Goal: Check status: Check status

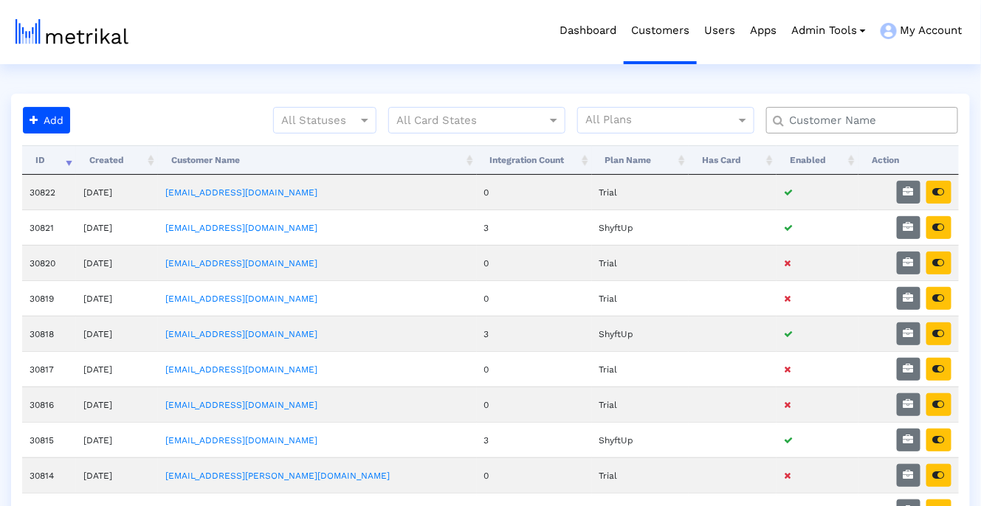
click at [809, 114] on input "text" at bounding box center [865, 120] width 173 height 15
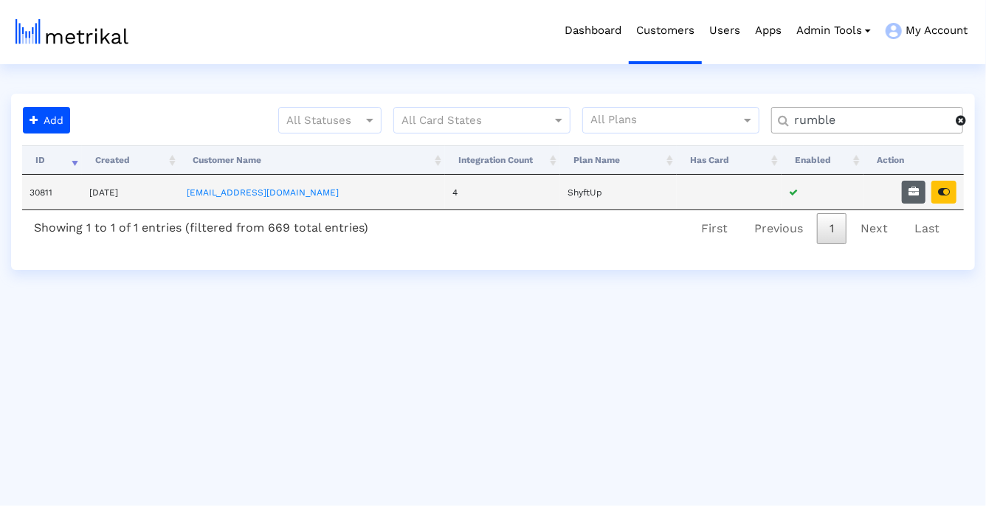
type input "rumble"
click at [915, 192] on icon "button" at bounding box center [914, 192] width 10 height 10
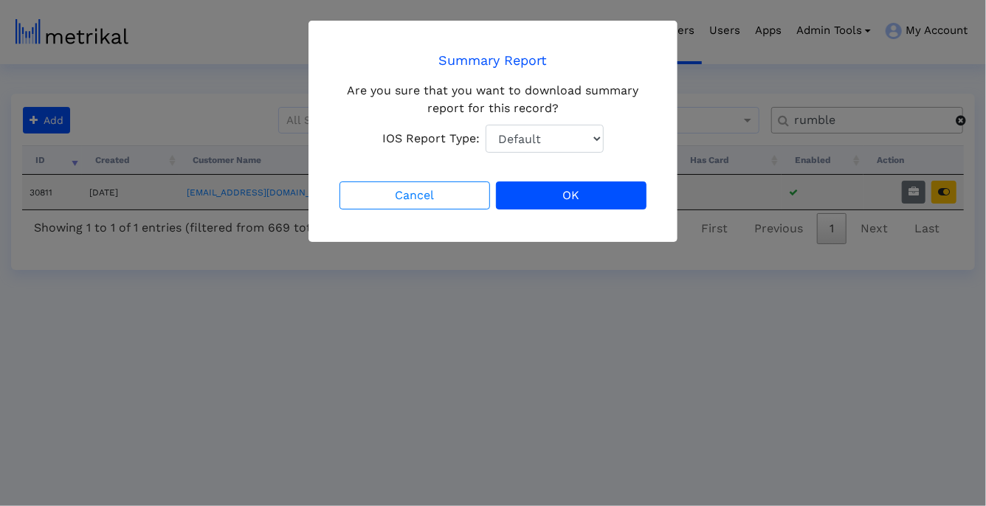
click at [590, 135] on select "Default Total Downloads New Downloads Redownloads" at bounding box center [545, 139] width 118 height 28
select select "1: 1"
click at [486, 125] on select "Default Total Downloads New Downloads Redownloads" at bounding box center [545, 139] width 118 height 28
click at [583, 200] on button "OK" at bounding box center [571, 196] width 151 height 28
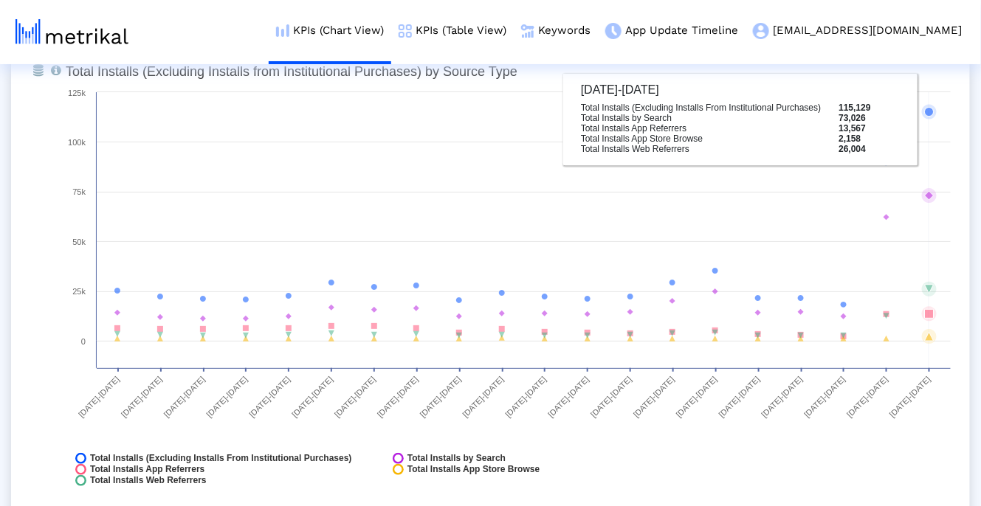
scroll to position [1721, 0]
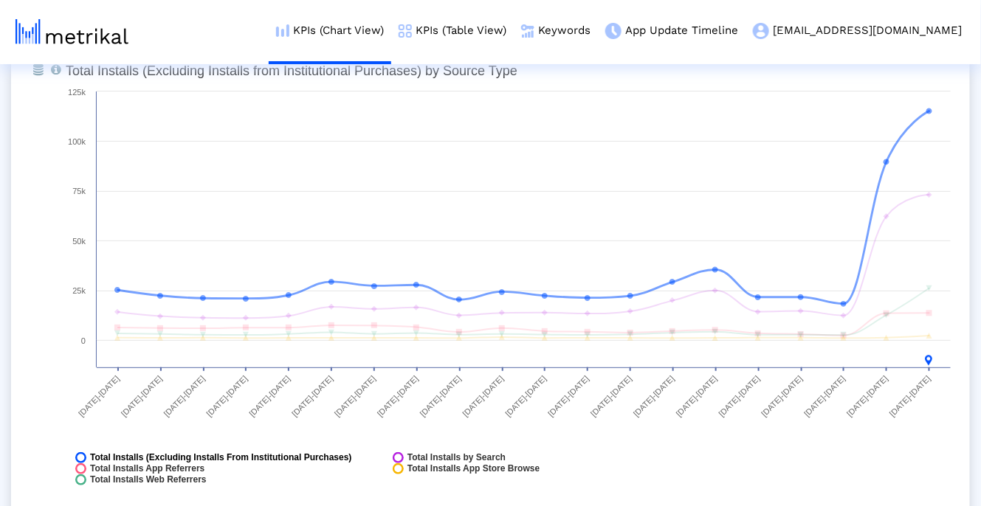
click at [290, 455] on span "Total Installs (Excluding Installs From Institutional Purchases)" at bounding box center [221, 457] width 262 height 11
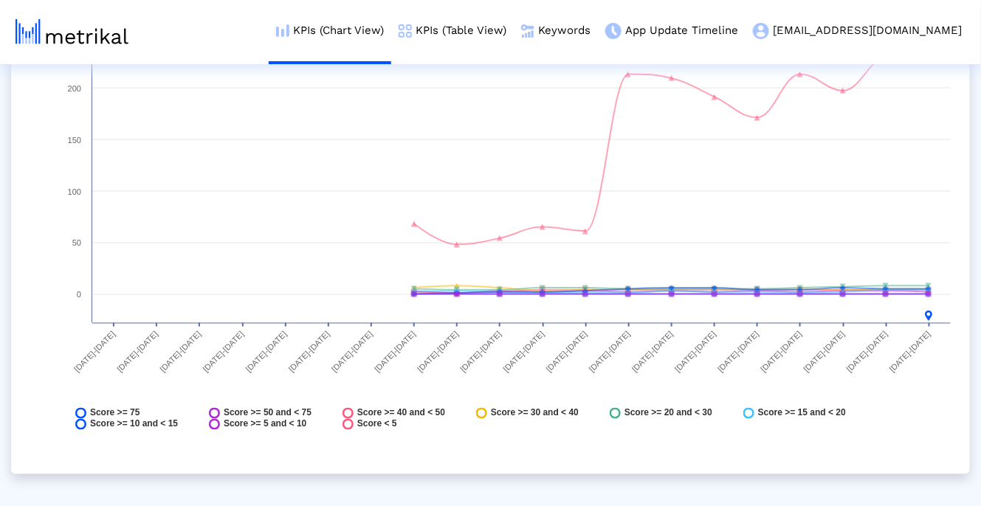
scroll to position [6078, 0]
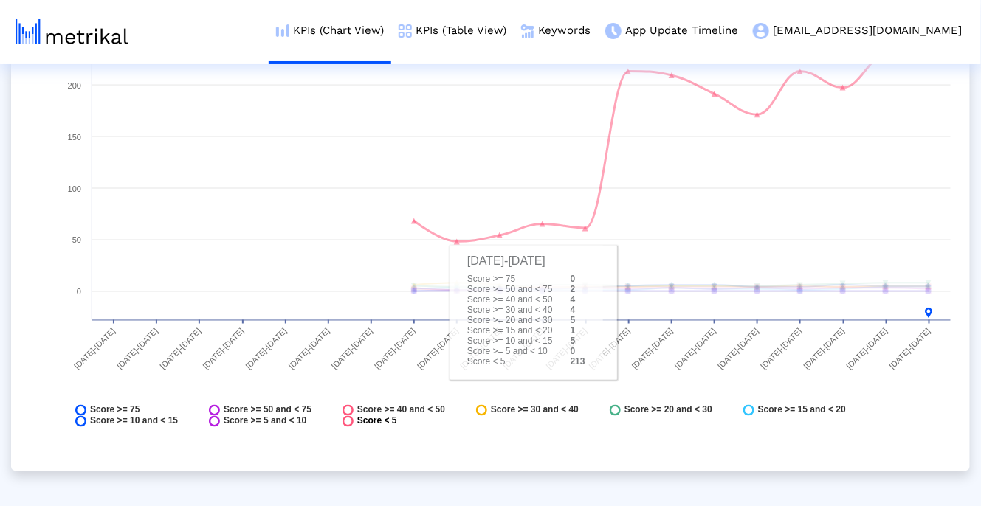
click at [357, 420] on span "Score < 5" at bounding box center [377, 421] width 40 height 11
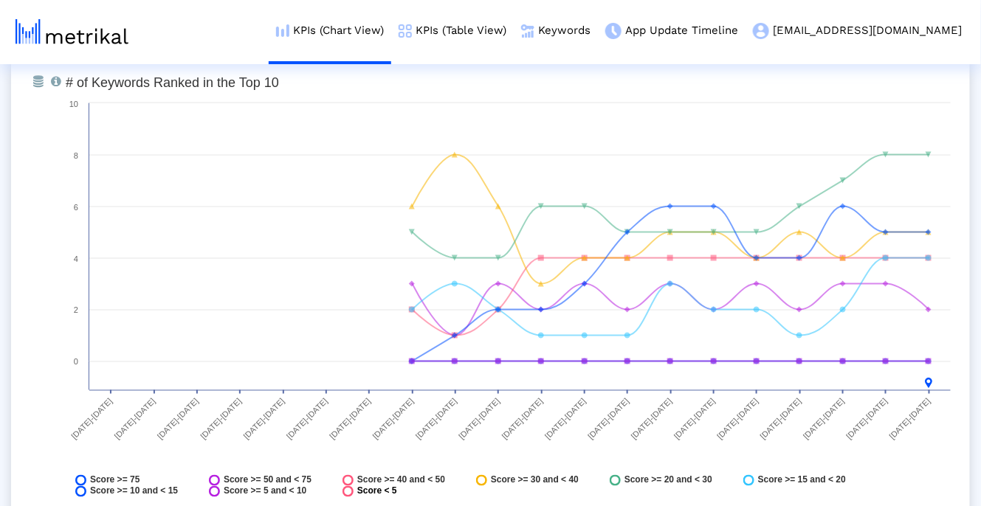
scroll to position [5949, 0]
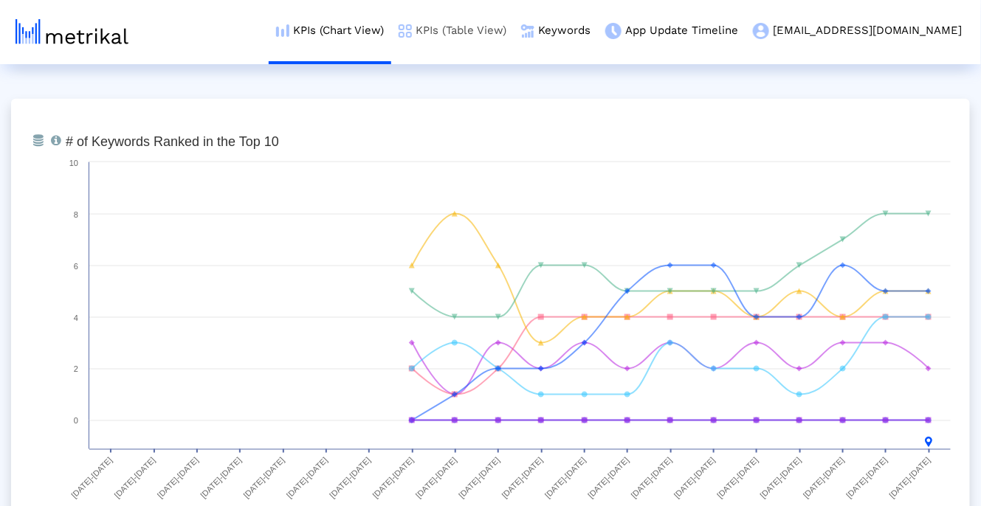
click at [512, 40] on link "KPIs (Table View)" at bounding box center [452, 30] width 123 height 61
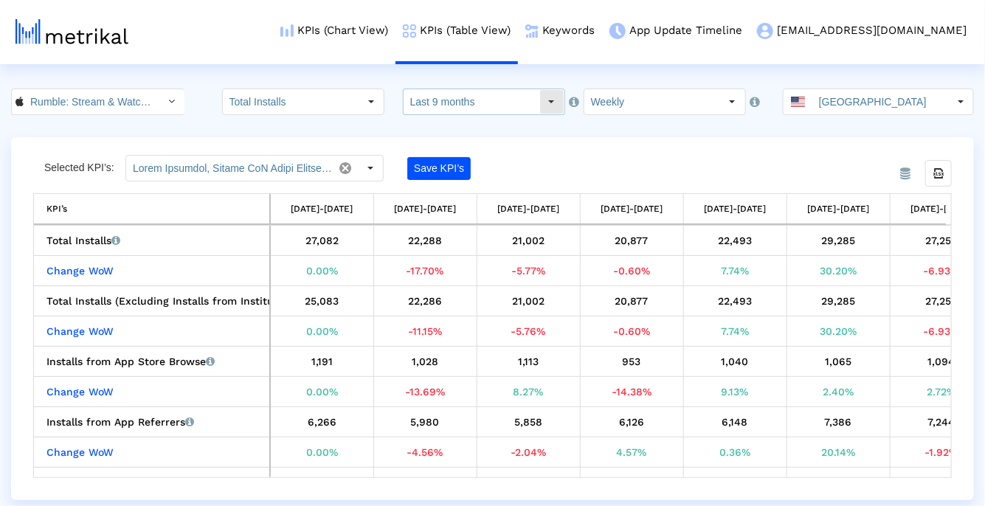
click at [449, 103] on input "Last 9 months" at bounding box center [472, 101] width 136 height 25
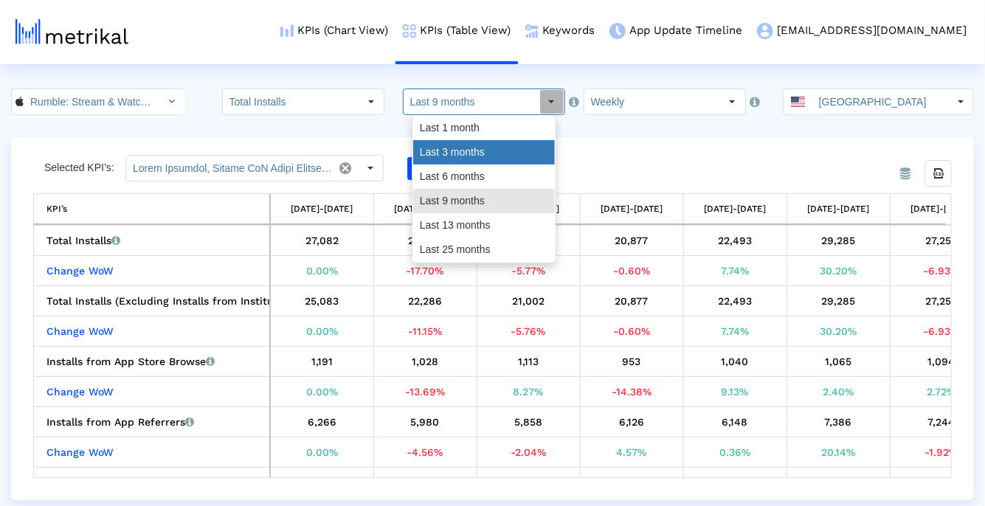
click at [443, 142] on div "Last 3 months" at bounding box center [484, 152] width 142 height 24
type input "Last 3 months"
